Goal: Information Seeking & Learning: Learn about a topic

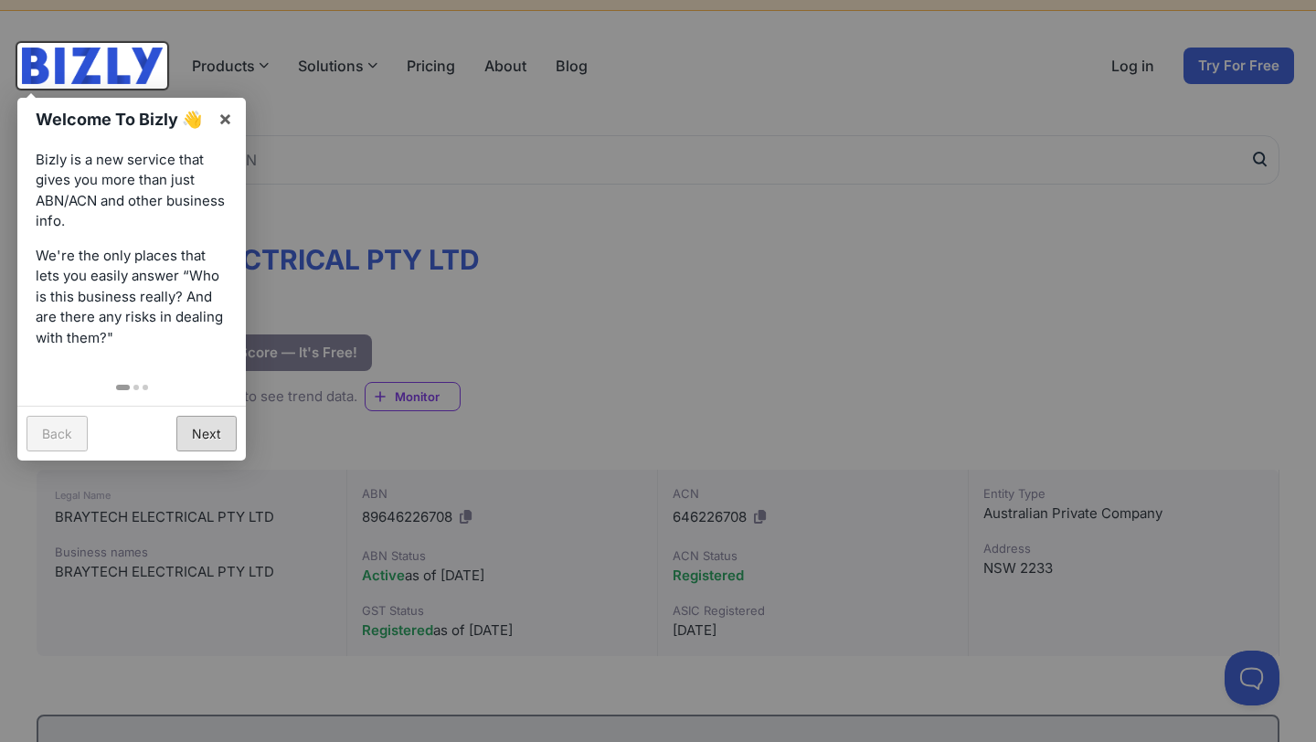
scroll to position [30, 0]
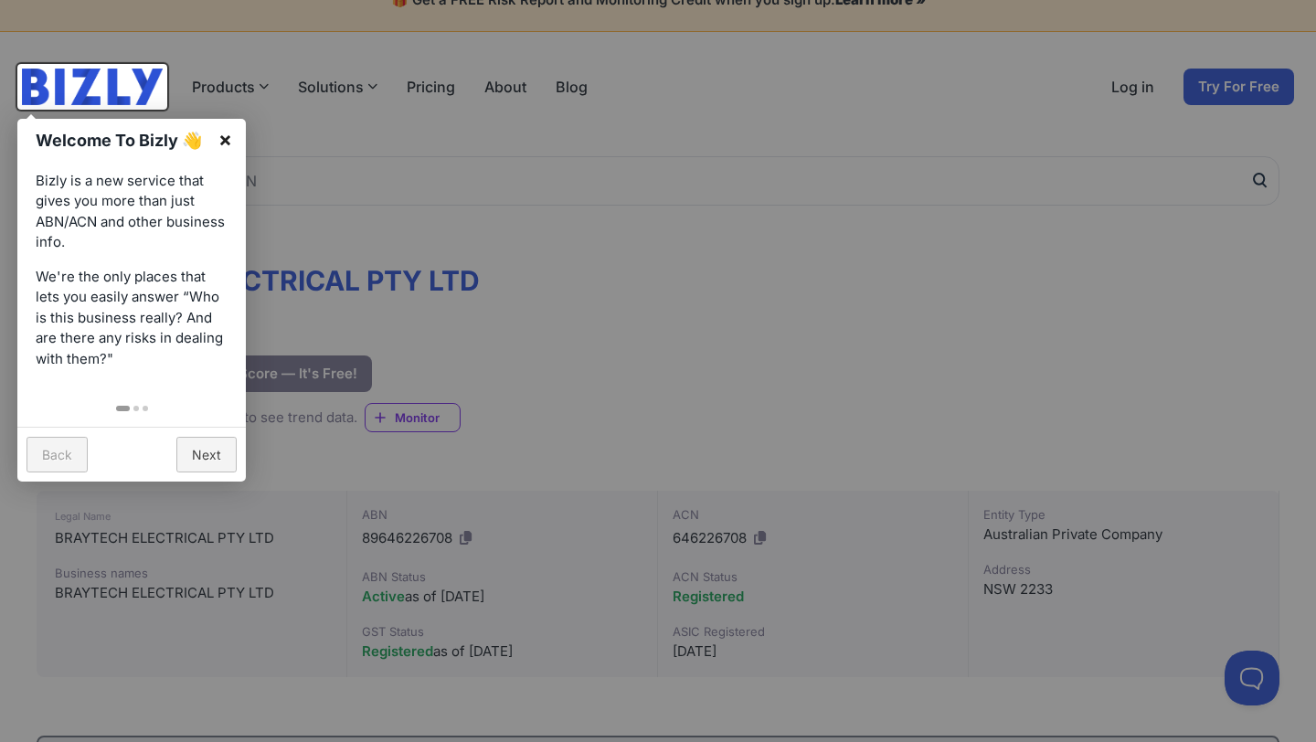
click at [221, 129] on link "×" at bounding box center [225, 139] width 41 height 41
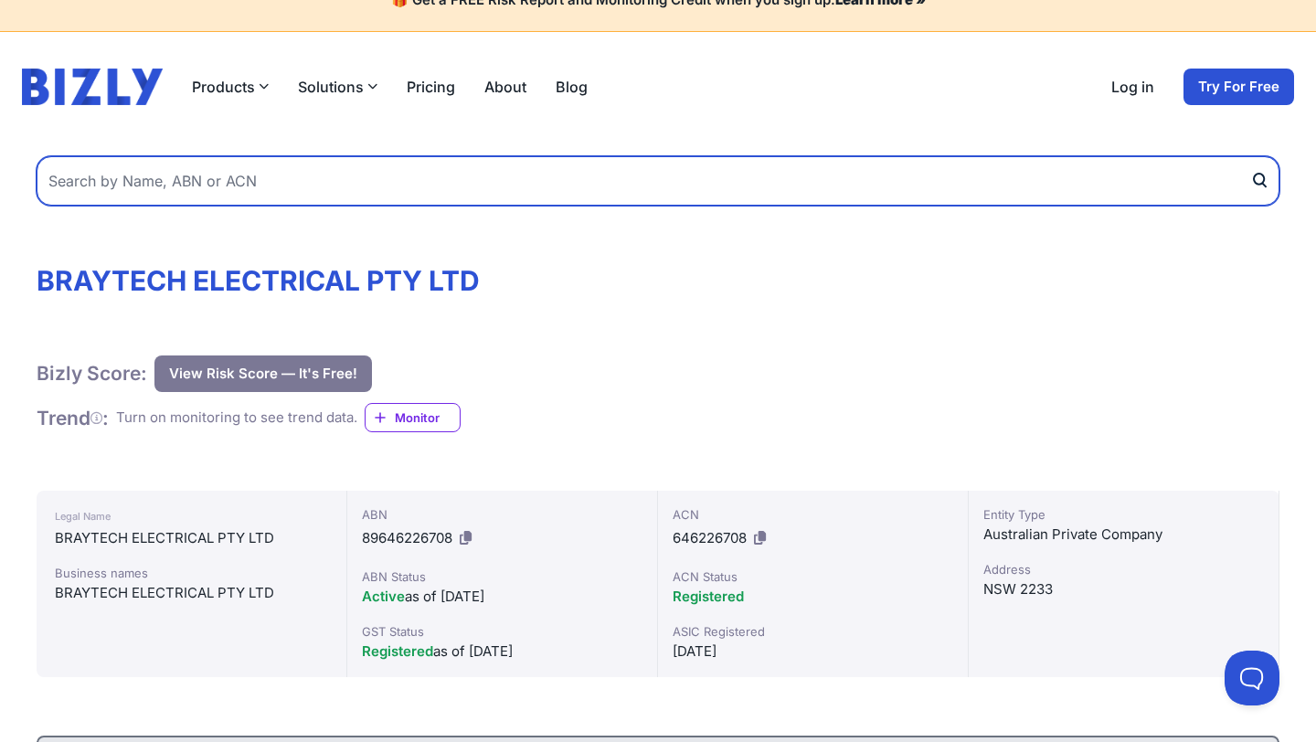
click at [302, 185] on input "text" at bounding box center [658, 180] width 1242 height 49
type input "[PERSON_NAME] electrical group"
click at [1250, 156] on button "submit" at bounding box center [1264, 180] width 29 height 49
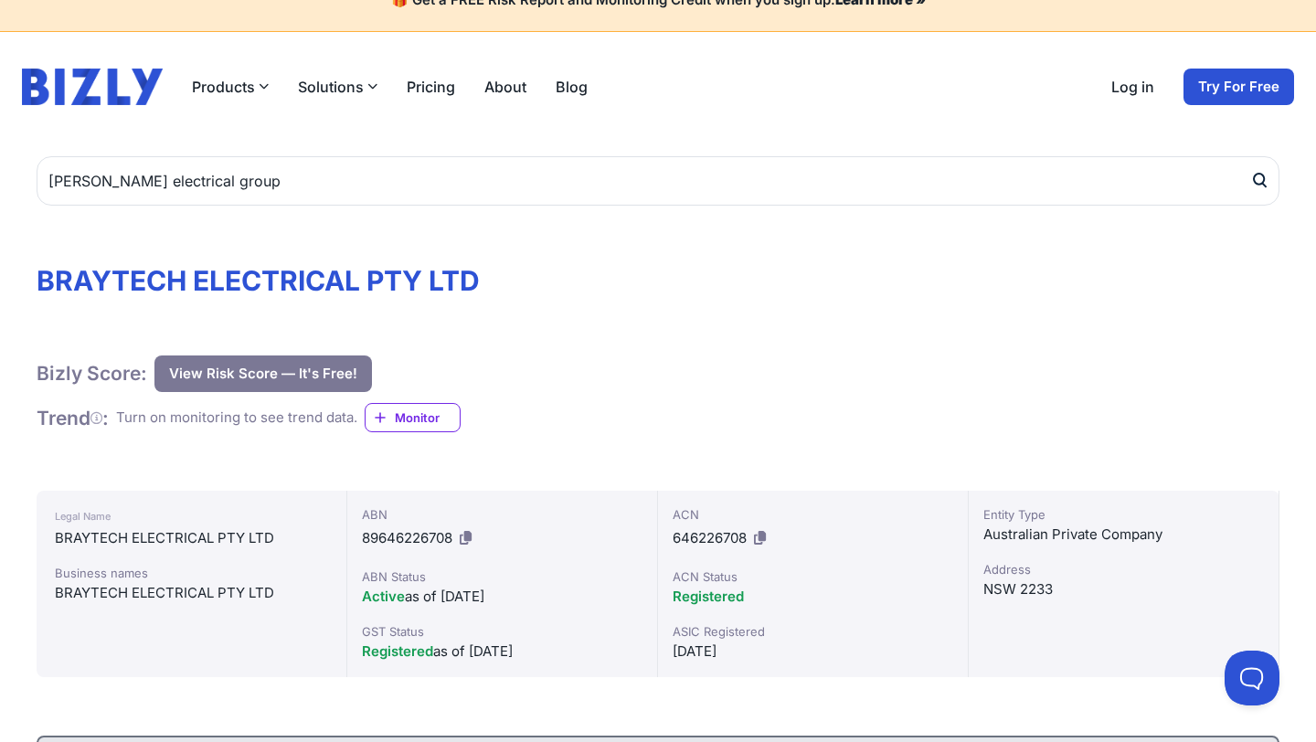
click at [1266, 183] on icon "submit" at bounding box center [1259, 180] width 18 height 19
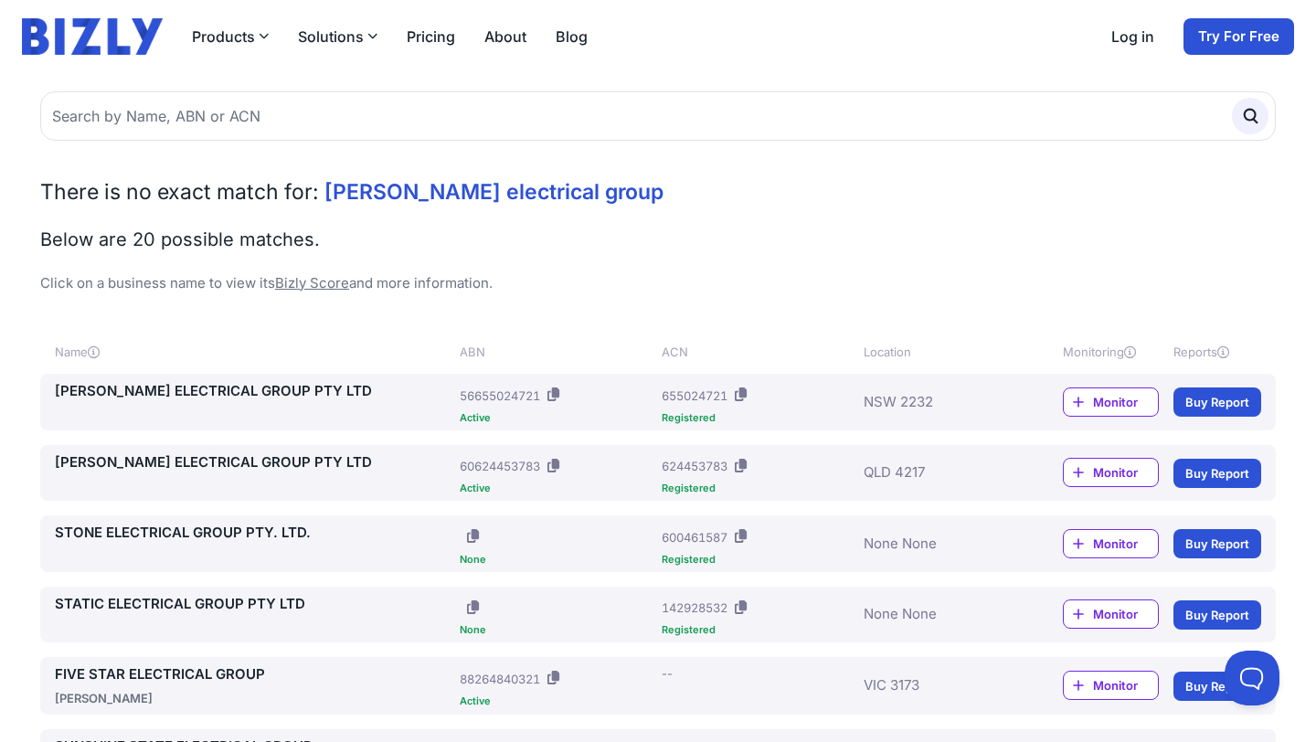
scroll to position [85, 0]
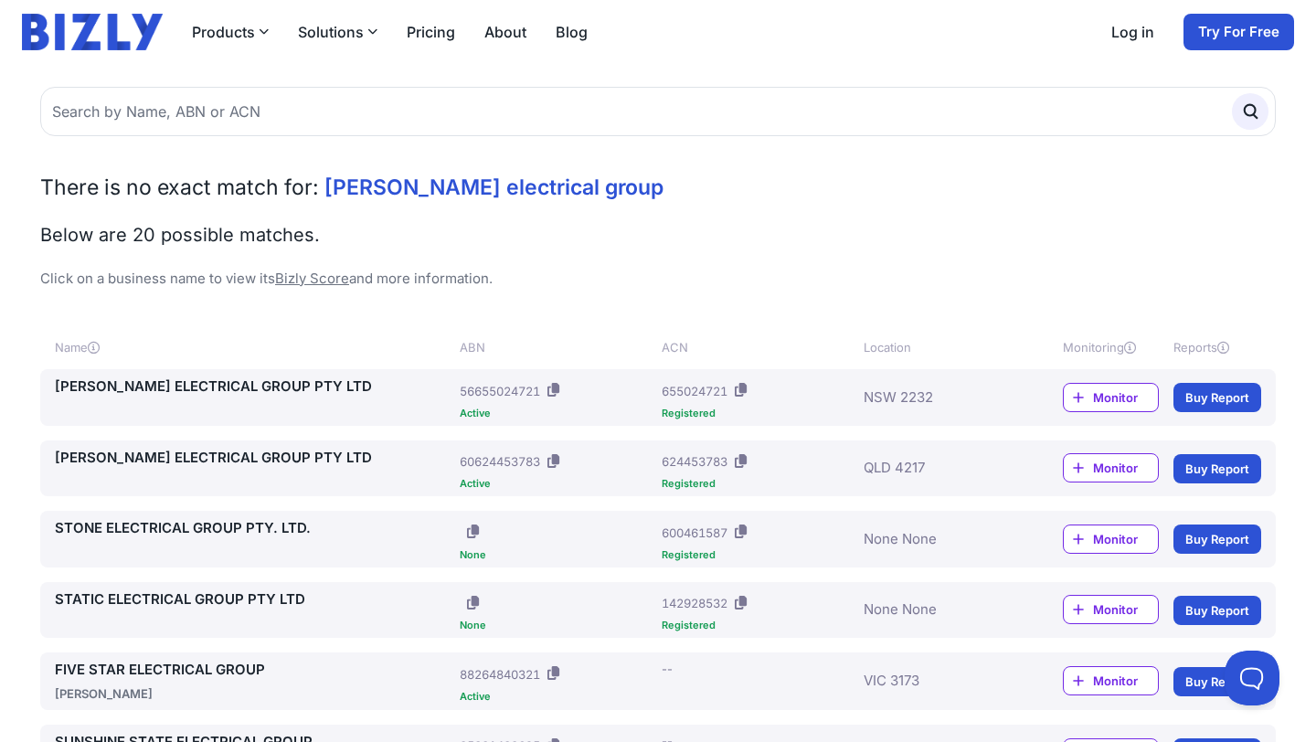
click at [206, 383] on link "[PERSON_NAME] ELECTRICAL GROUP PTY LTD" at bounding box center [253, 386] width 397 height 21
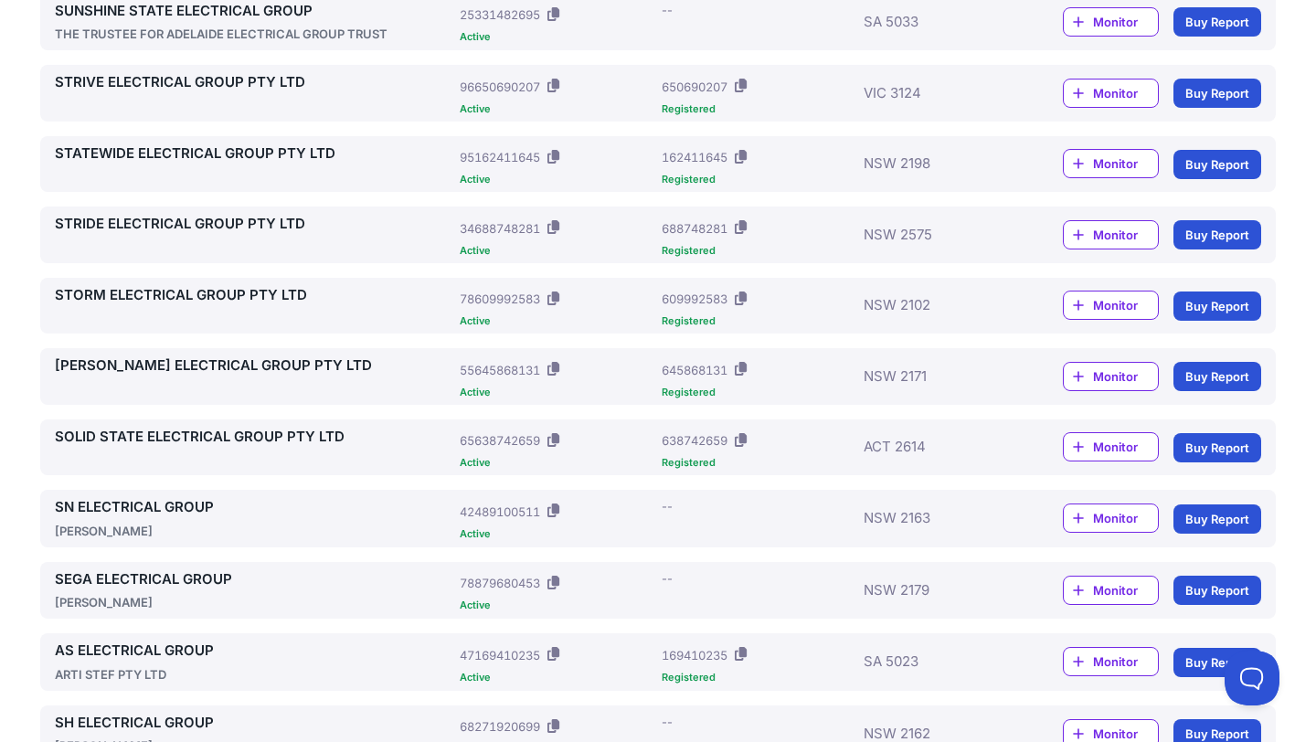
scroll to position [0, 0]
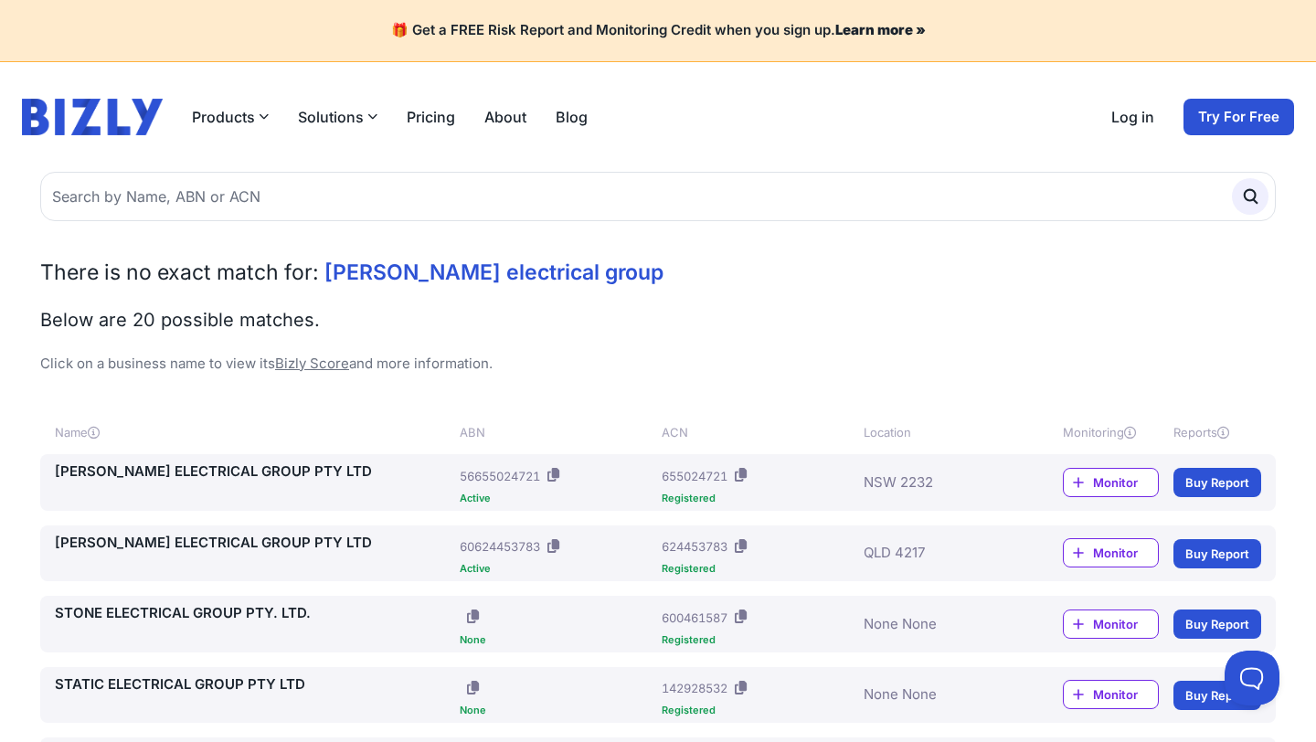
click at [428, 112] on link "Pricing" at bounding box center [431, 117] width 48 height 22
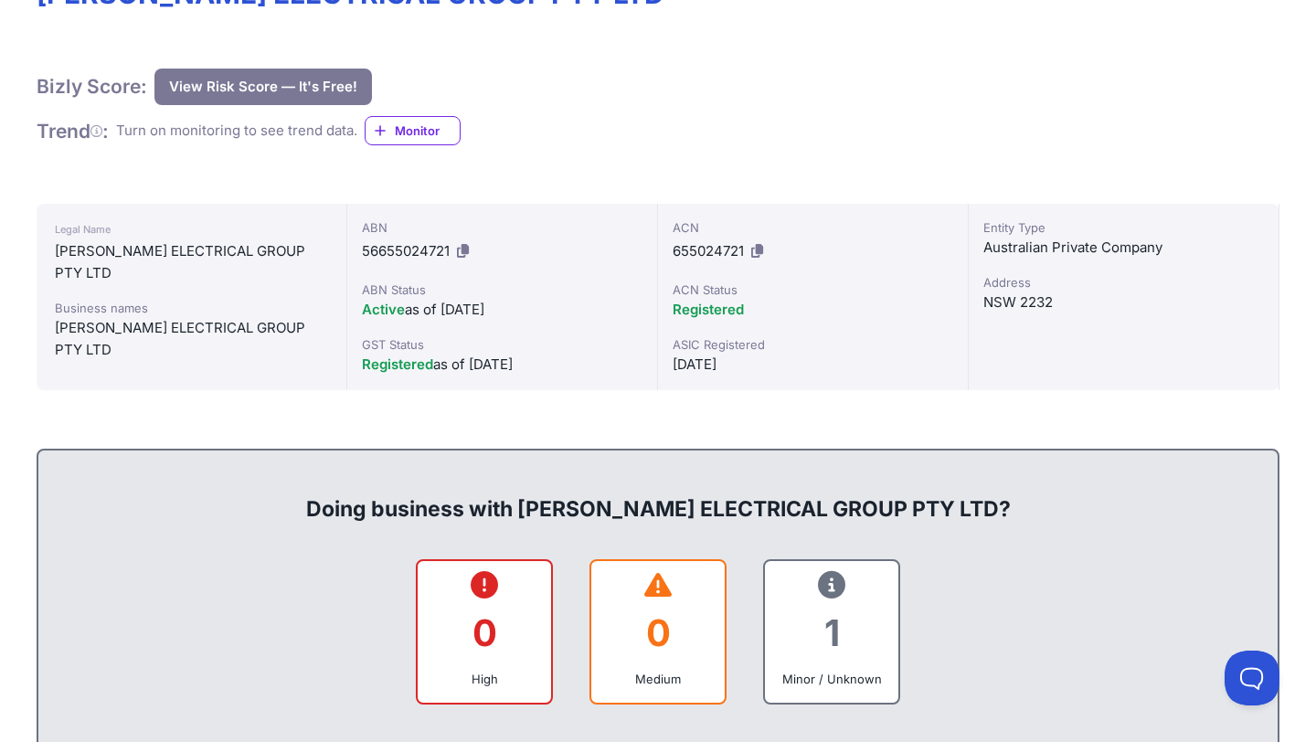
scroll to position [498, 0]
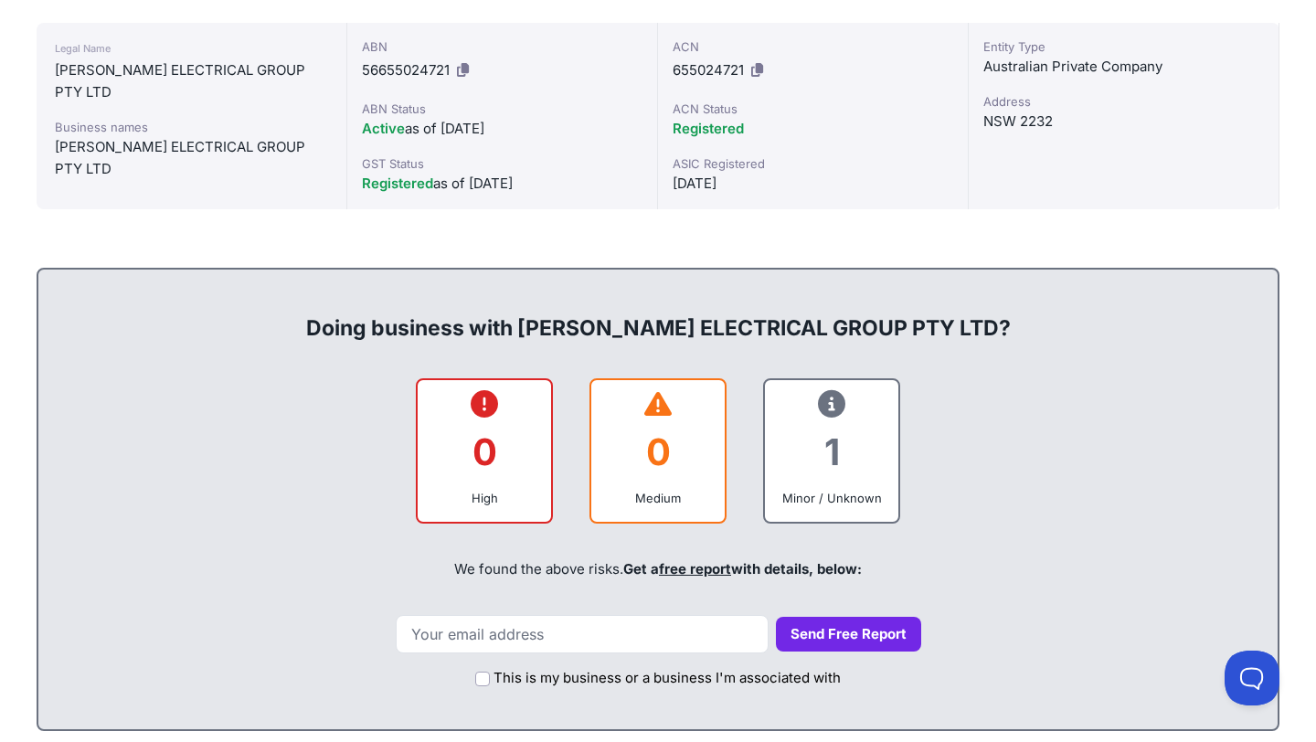
click at [836, 404] on icon at bounding box center [831, 404] width 27 height 1
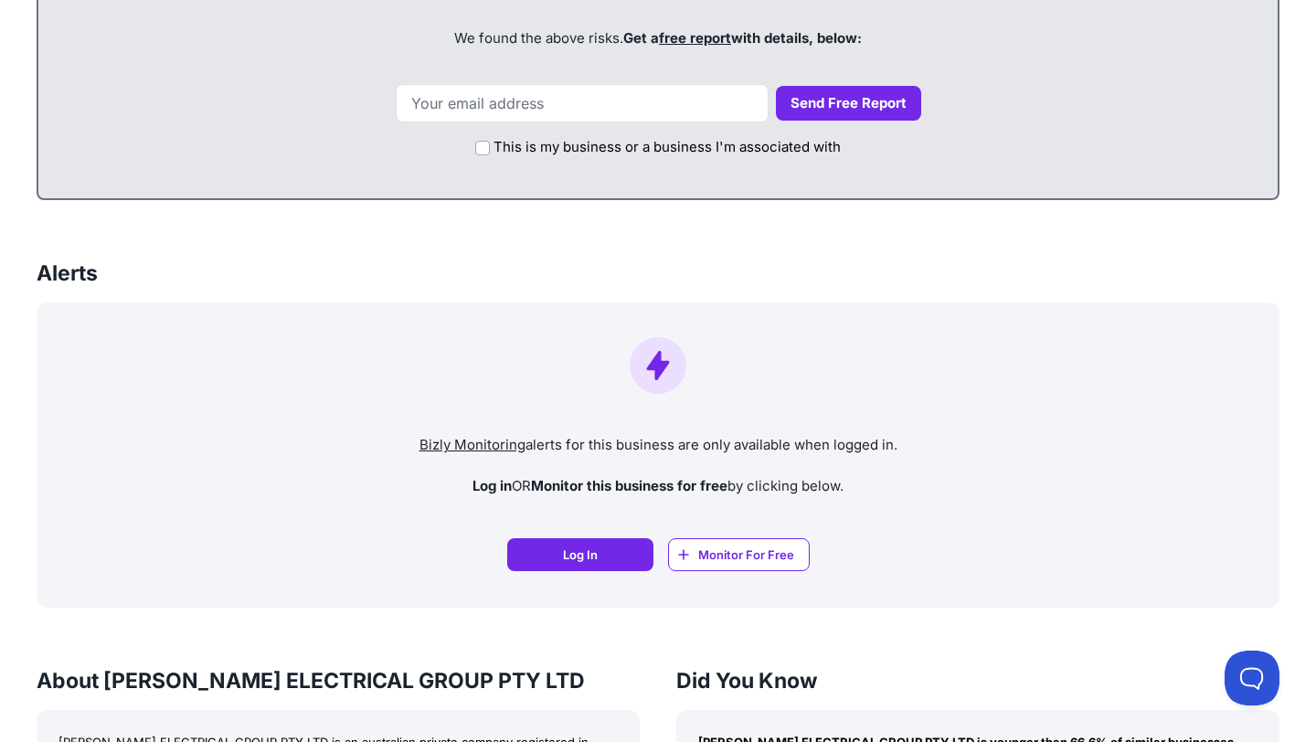
scroll to position [969, 0]
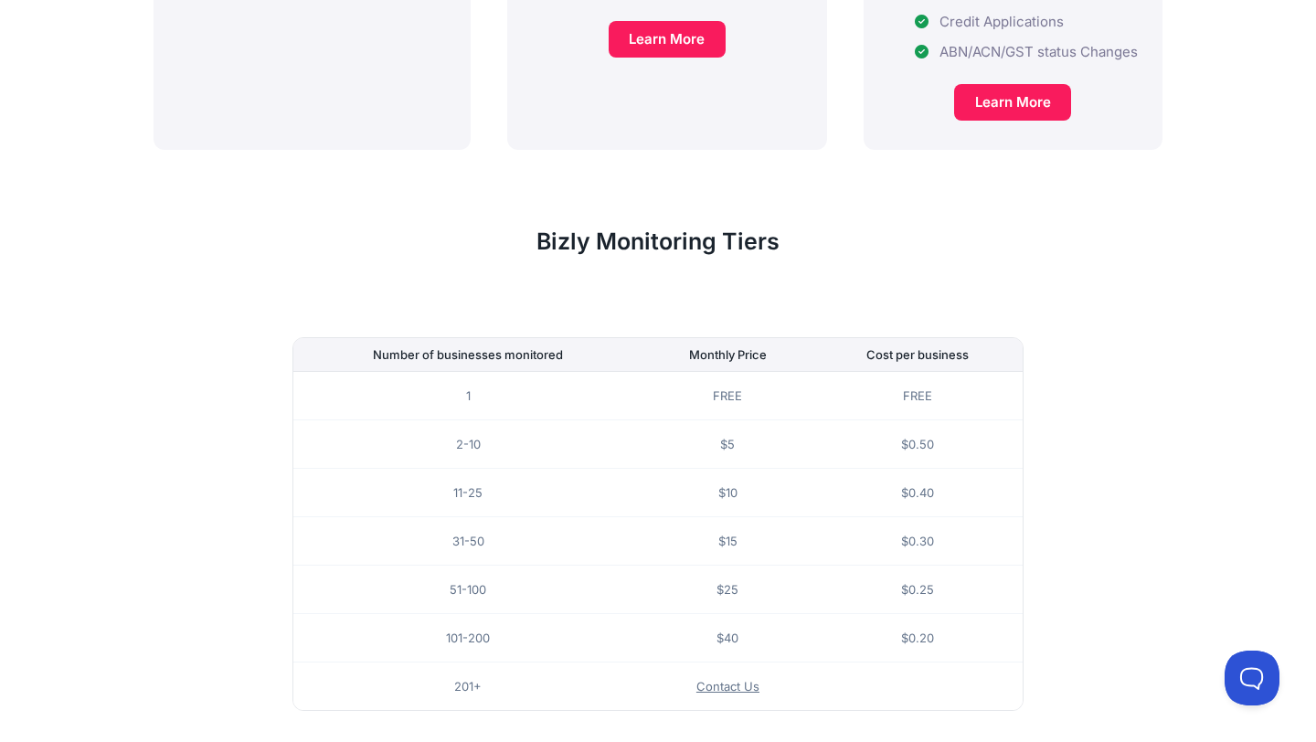
scroll to position [997, 0]
